Goal: Task Accomplishment & Management: Check status

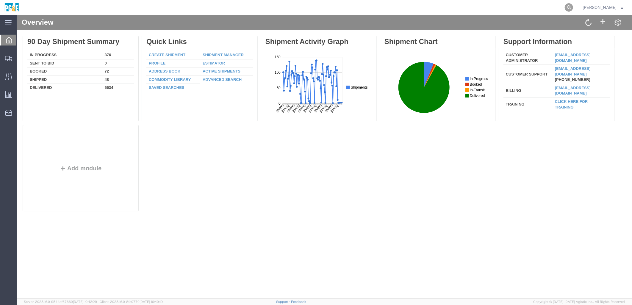
click at [573, 4] on icon at bounding box center [569, 7] width 8 height 8
paste input "56251108"
type input "56251108"
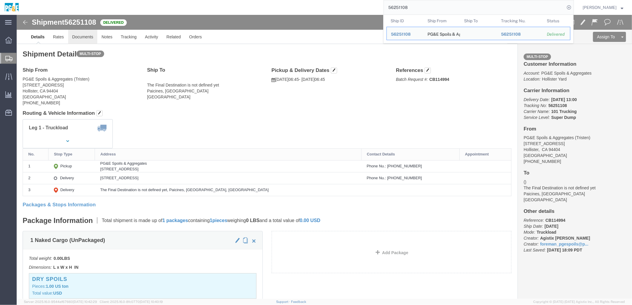
click link "Documents"
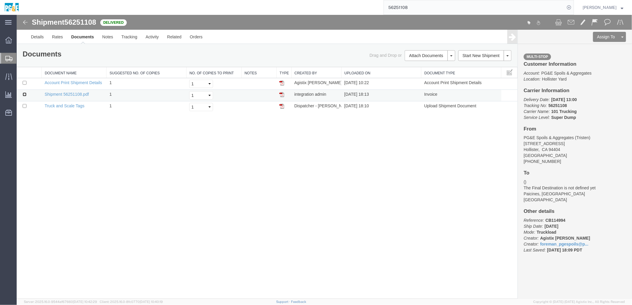
click at [24, 94] on input "checkbox" at bounding box center [24, 94] width 4 height 4
checkbox input "true"
click at [25, 109] on td at bounding box center [28, 107] width 25 height 12
click at [24, 106] on input "checkbox" at bounding box center [24, 106] width 4 height 4
checkbox input "true"
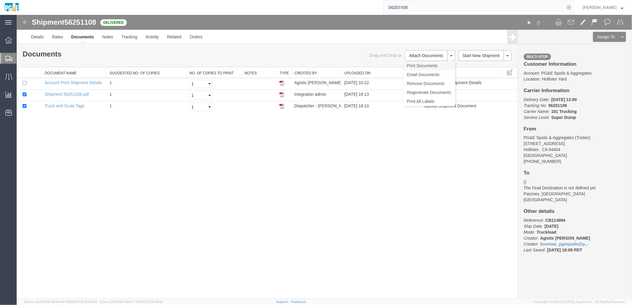
click at [423, 67] on link "Print Documents" at bounding box center [429, 65] width 52 height 9
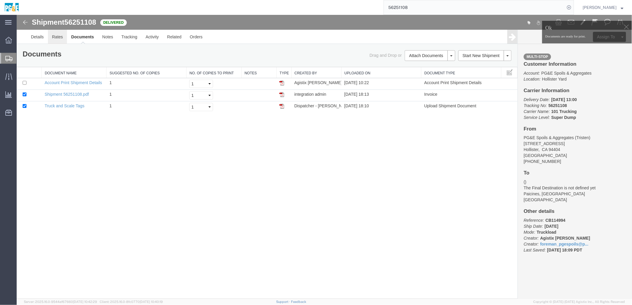
click at [51, 37] on link "Rates" at bounding box center [57, 36] width 19 height 14
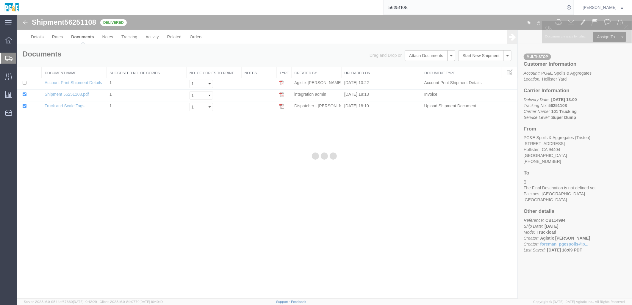
click at [38, 38] on div at bounding box center [324, 157] width 615 height 284
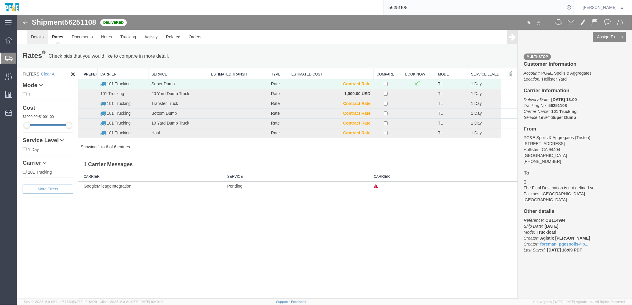
click at [37, 38] on link "Details" at bounding box center [36, 36] width 21 height 14
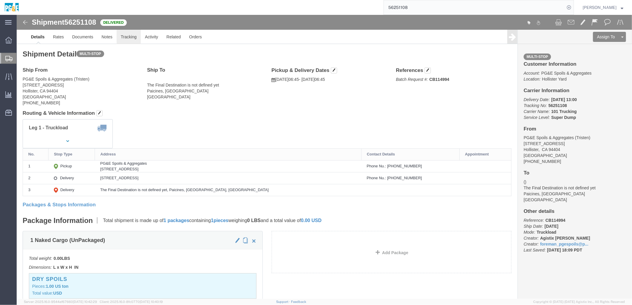
click link "Tracking"
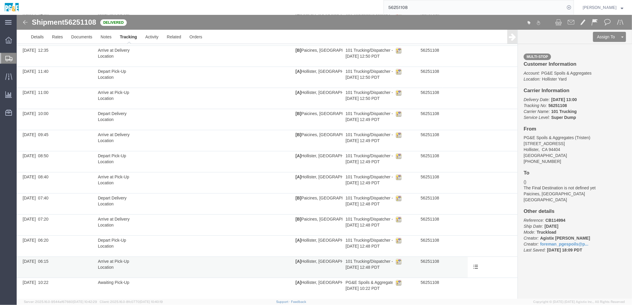
scroll to position [102, 0]
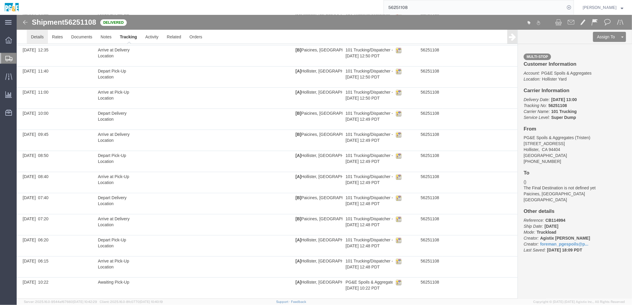
click at [36, 35] on link "Details" at bounding box center [36, 36] width 21 height 14
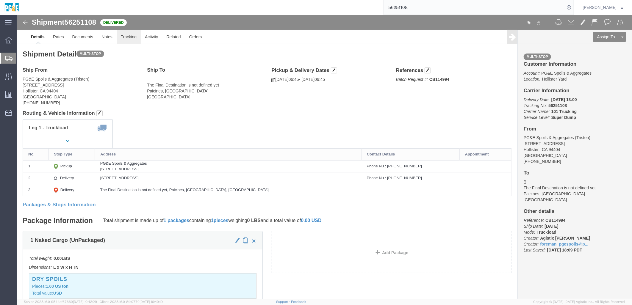
click link "Tracking"
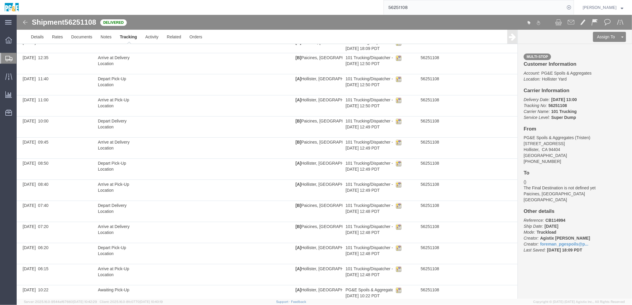
scroll to position [102, 0]
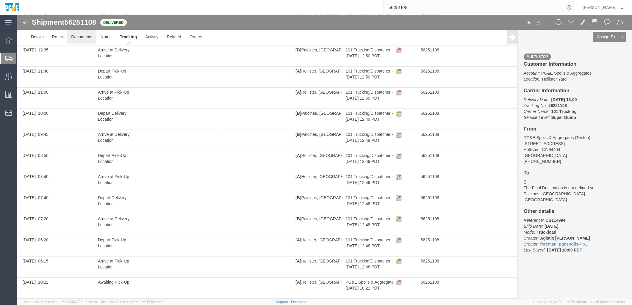
click at [80, 32] on link "Documents" at bounding box center [81, 36] width 29 height 14
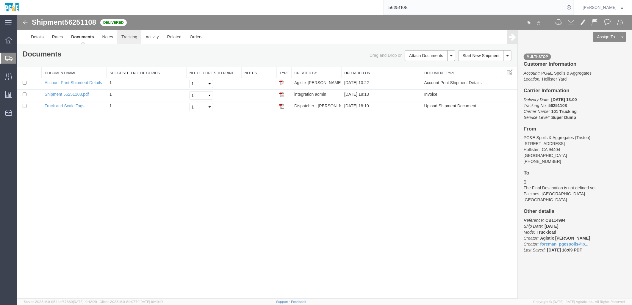
click at [128, 36] on link "Tracking" at bounding box center [129, 36] width 24 height 14
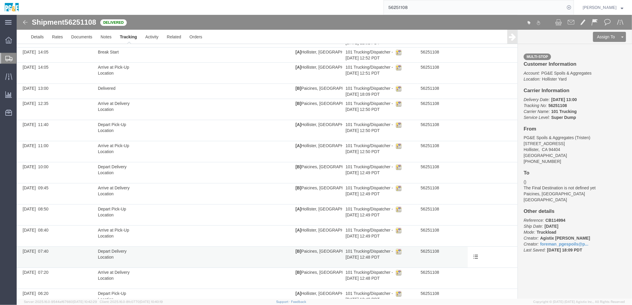
scroll to position [102, 0]
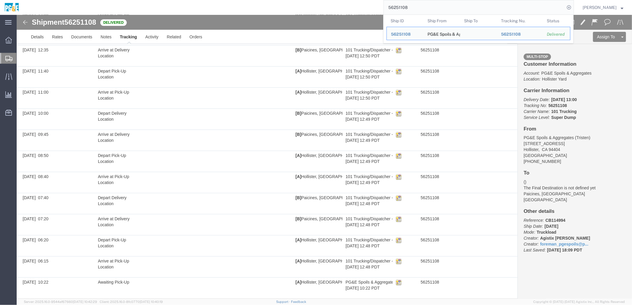
click at [406, 3] on input "56251108" at bounding box center [474, 7] width 181 height 14
paste input "83759"
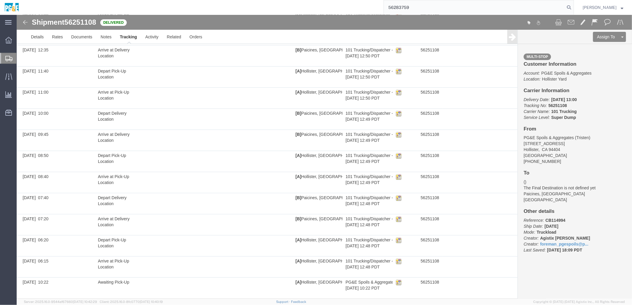
type input "56283759"
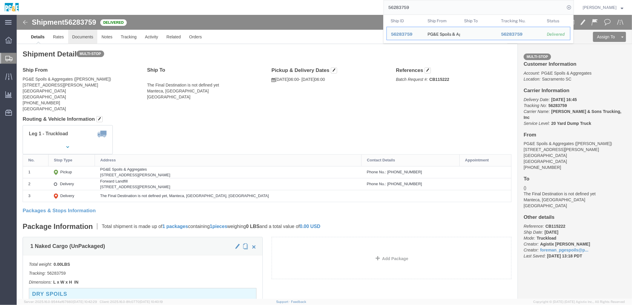
click link "Documents"
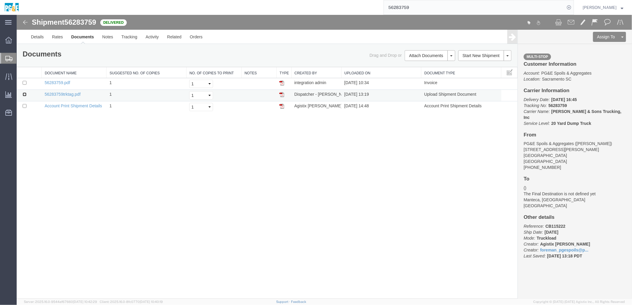
click at [25, 94] on input "checkbox" at bounding box center [24, 94] width 4 height 4
checkbox input "true"
click at [25, 82] on input "checkbox" at bounding box center [24, 83] width 4 height 4
checkbox input "true"
click at [440, 64] on link "Print Documents" at bounding box center [429, 65] width 52 height 9
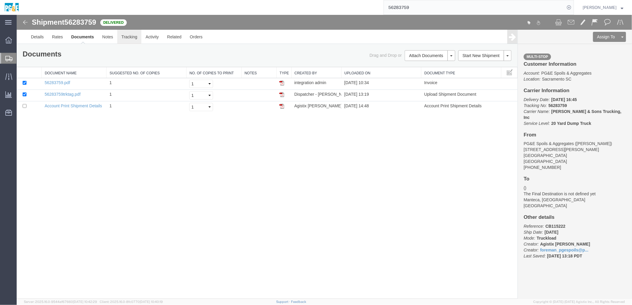
click at [122, 39] on link "Tracking" at bounding box center [129, 36] width 24 height 14
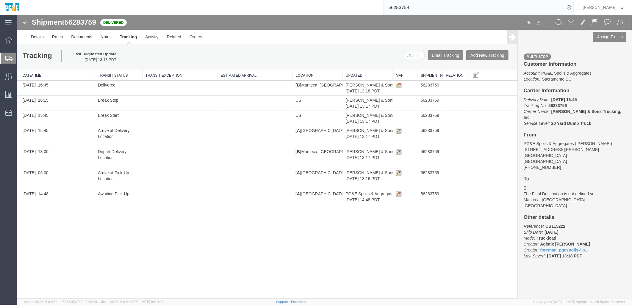
click at [406, 11] on input "56283759" at bounding box center [474, 7] width 181 height 14
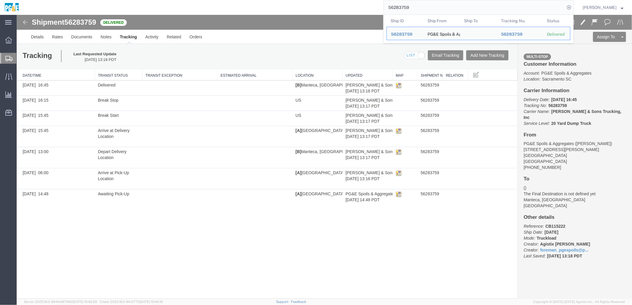
click at [406, 11] on input "56283759" at bounding box center [474, 7] width 181 height 14
paste input "850"
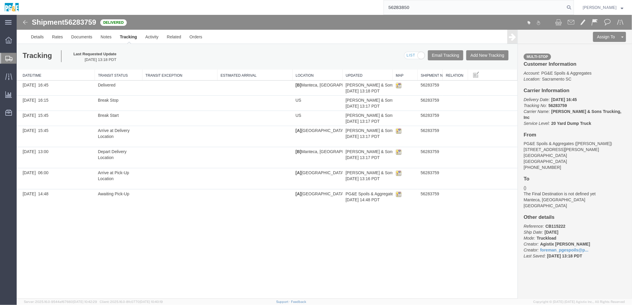
type input "56283850"
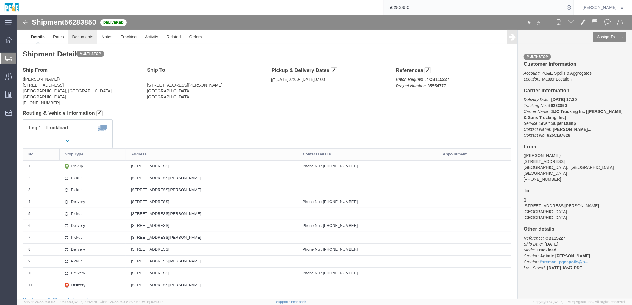
click link "Documents"
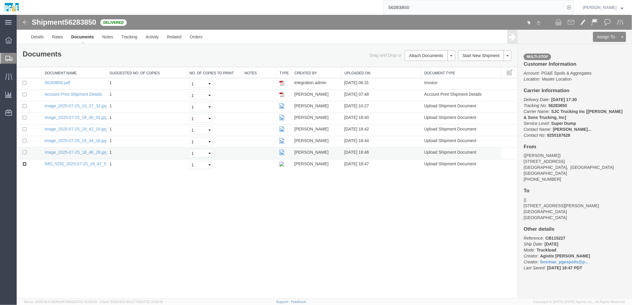
drag, startPoint x: 23, startPoint y: 162, endPoint x: 26, endPoint y: 152, distance: 10.4
click at [24, 159] on td at bounding box center [28, 165] width 25 height 12
click at [26, 152] on input "checkbox" at bounding box center [24, 152] width 4 height 4
checkbox input "true"
click at [24, 164] on input "checkbox" at bounding box center [24, 164] width 4 height 4
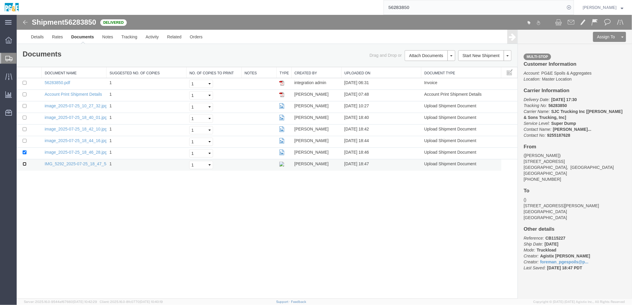
checkbox input "true"
click at [23, 143] on td at bounding box center [28, 142] width 25 height 12
drag, startPoint x: 24, startPoint y: 140, endPoint x: 24, endPoint y: 128, distance: 12.2
click at [24, 139] on input "checkbox" at bounding box center [24, 141] width 4 height 4
checkbox input "true"
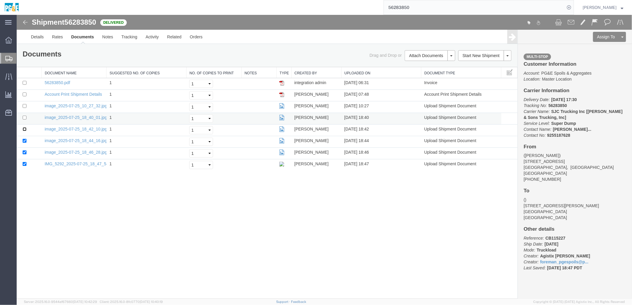
drag, startPoint x: 24, startPoint y: 130, endPoint x: 24, endPoint y: 122, distance: 8.3
click at [24, 129] on input "checkbox" at bounding box center [24, 129] width 4 height 4
checkbox input "true"
click at [24, 118] on input "checkbox" at bounding box center [24, 117] width 4 height 4
checkbox input "true"
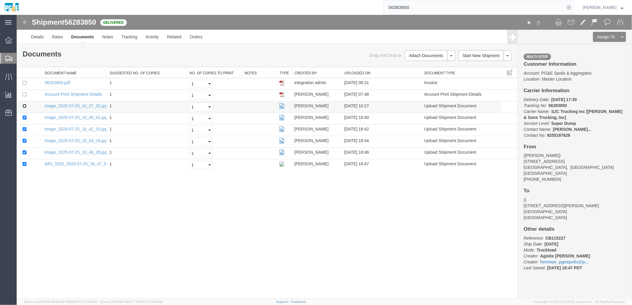
click at [24, 107] on input "checkbox" at bounding box center [24, 106] width 4 height 4
checkbox input "true"
click at [24, 84] on input "checkbox" at bounding box center [24, 83] width 4 height 4
checkbox input "true"
click at [16, 15] on link "Print Documents" at bounding box center [16, 15] width 0 height 0
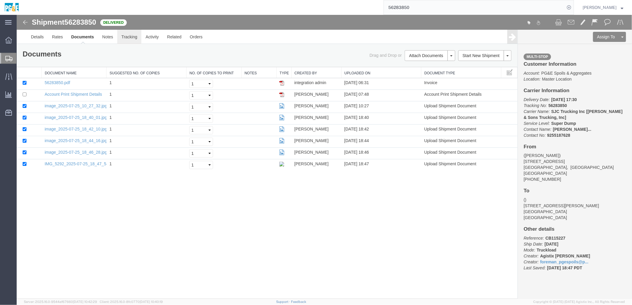
click at [126, 37] on link "Tracking" at bounding box center [129, 36] width 24 height 14
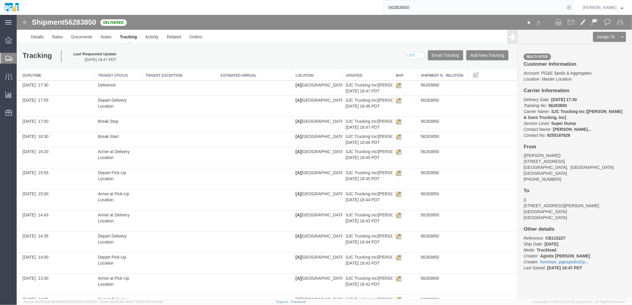
click at [400, 8] on input "56283850" at bounding box center [474, 7] width 181 height 14
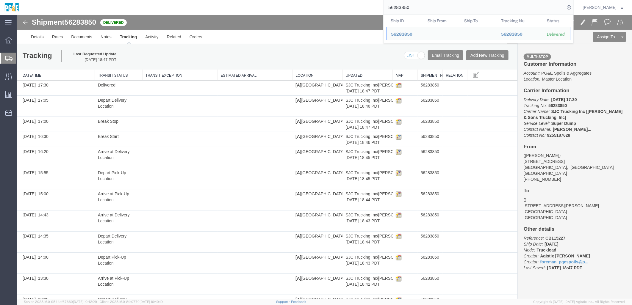
click at [400, 8] on input "56283850" at bounding box center [474, 7] width 181 height 14
paste input "901"
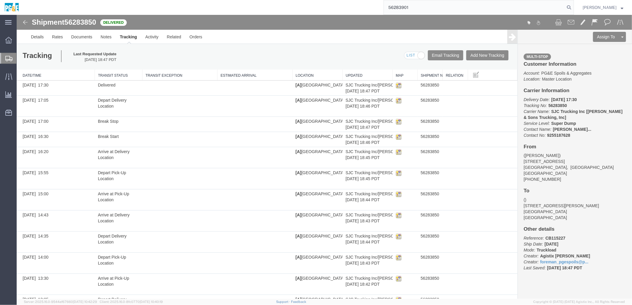
type input "56283901"
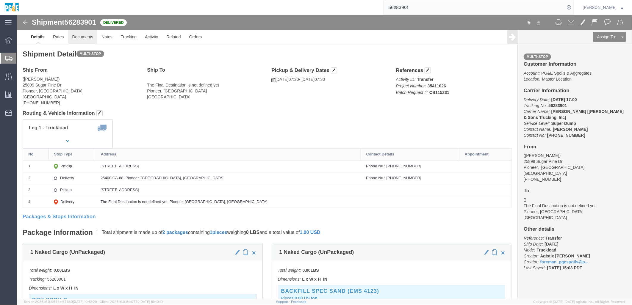
click link "Documents"
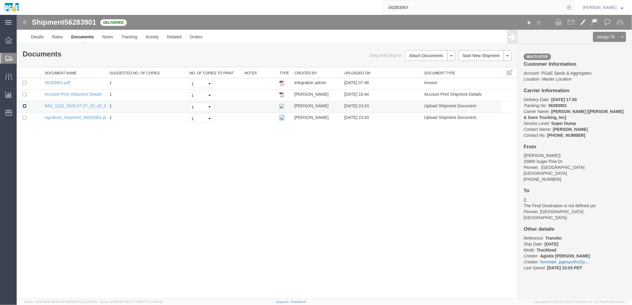
click at [24, 104] on input "checkbox" at bounding box center [24, 106] width 4 height 4
checkbox input "true"
click at [24, 83] on input "checkbox" at bounding box center [24, 83] width 4 height 4
checkbox input "true"
click at [438, 64] on link "Print Documents" at bounding box center [429, 65] width 52 height 9
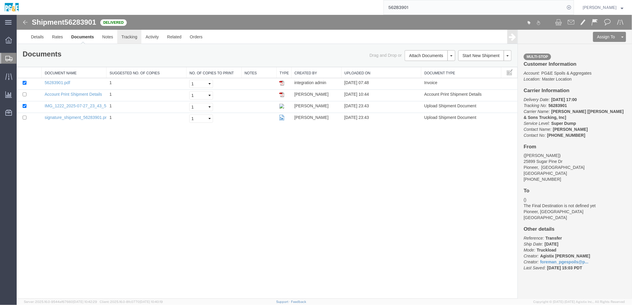
click at [137, 35] on link "Tracking" at bounding box center [129, 36] width 24 height 14
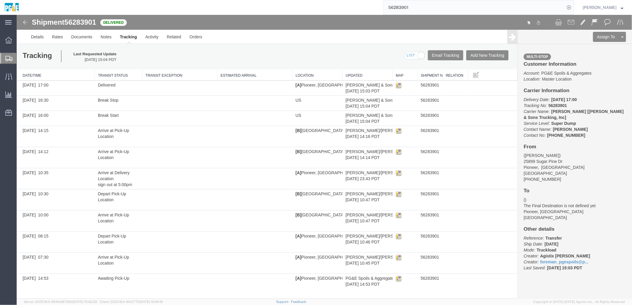
click at [401, 7] on input "56283901" at bounding box center [474, 7] width 181 height 14
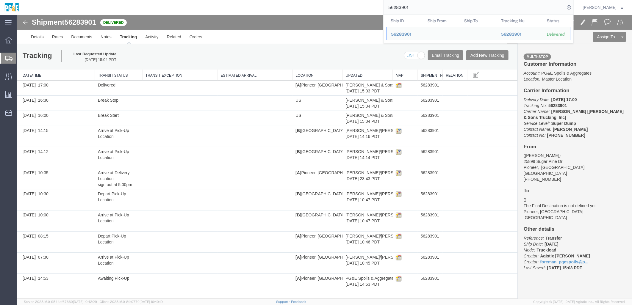
click at [401, 7] on input "56283901" at bounding box center [474, 7] width 181 height 14
paste input "759"
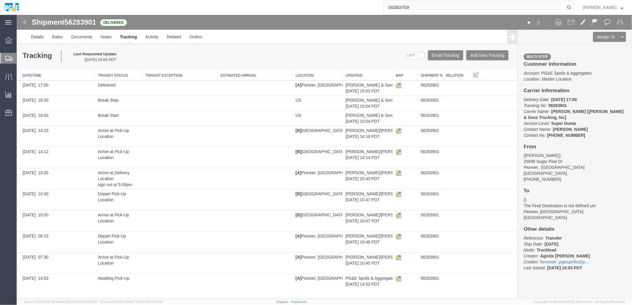
type input "56283759"
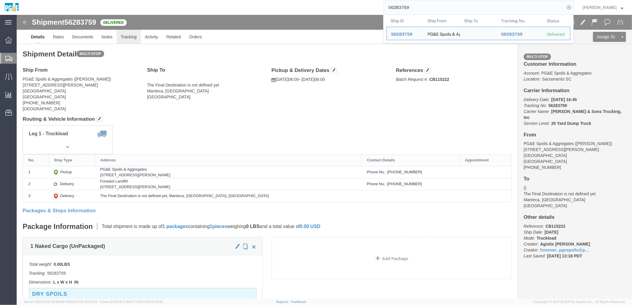
click link "Tracking"
